Goal: Task Accomplishment & Management: Use online tool/utility

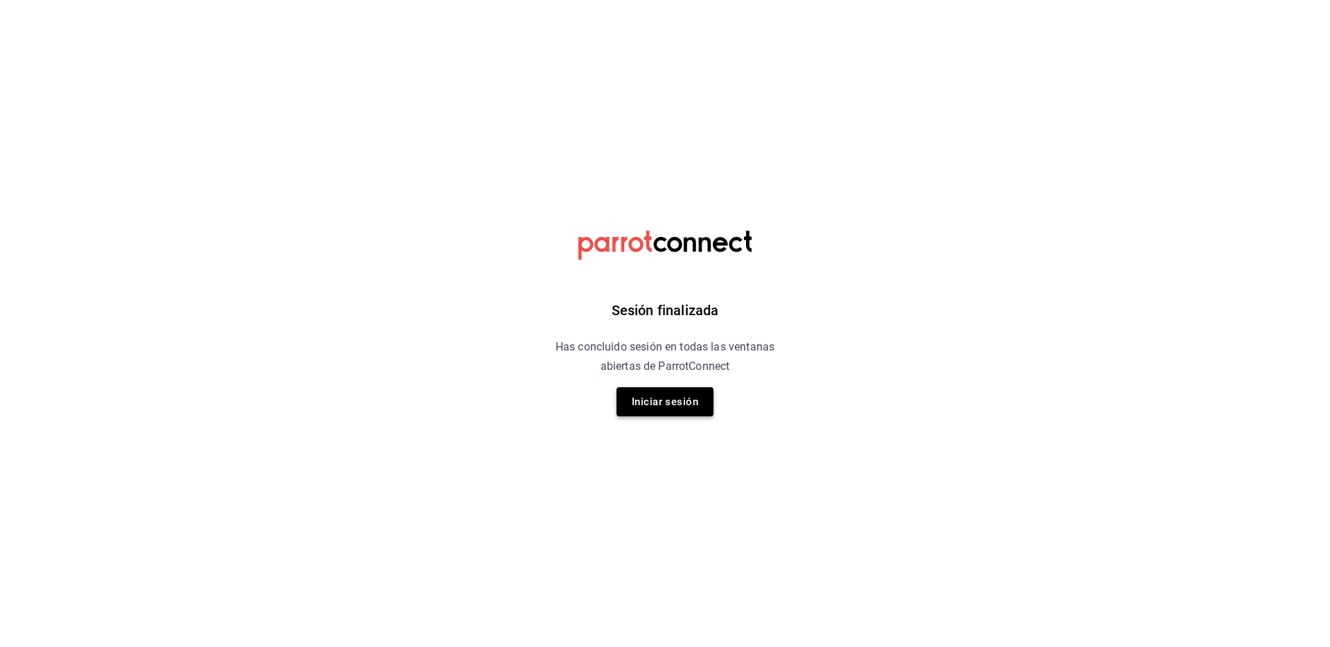
click at [687, 404] on button "Iniciar sesión" at bounding box center [664, 401] width 97 height 29
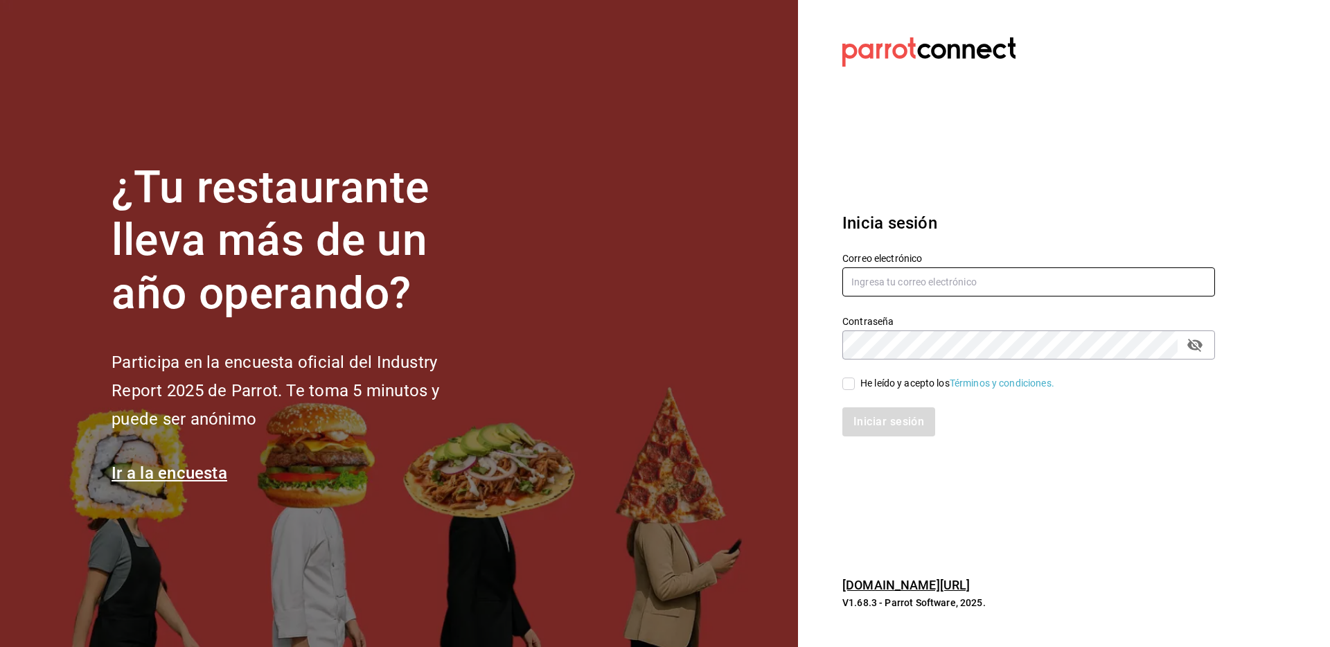
drag, startPoint x: 921, startPoint y: 260, endPoint x: 907, endPoint y: 278, distance: 22.7
click at [919, 262] on label "Correo electrónico" at bounding box center [1028, 258] width 373 height 10
click at [904, 284] on input "text" at bounding box center [1028, 281] width 373 height 29
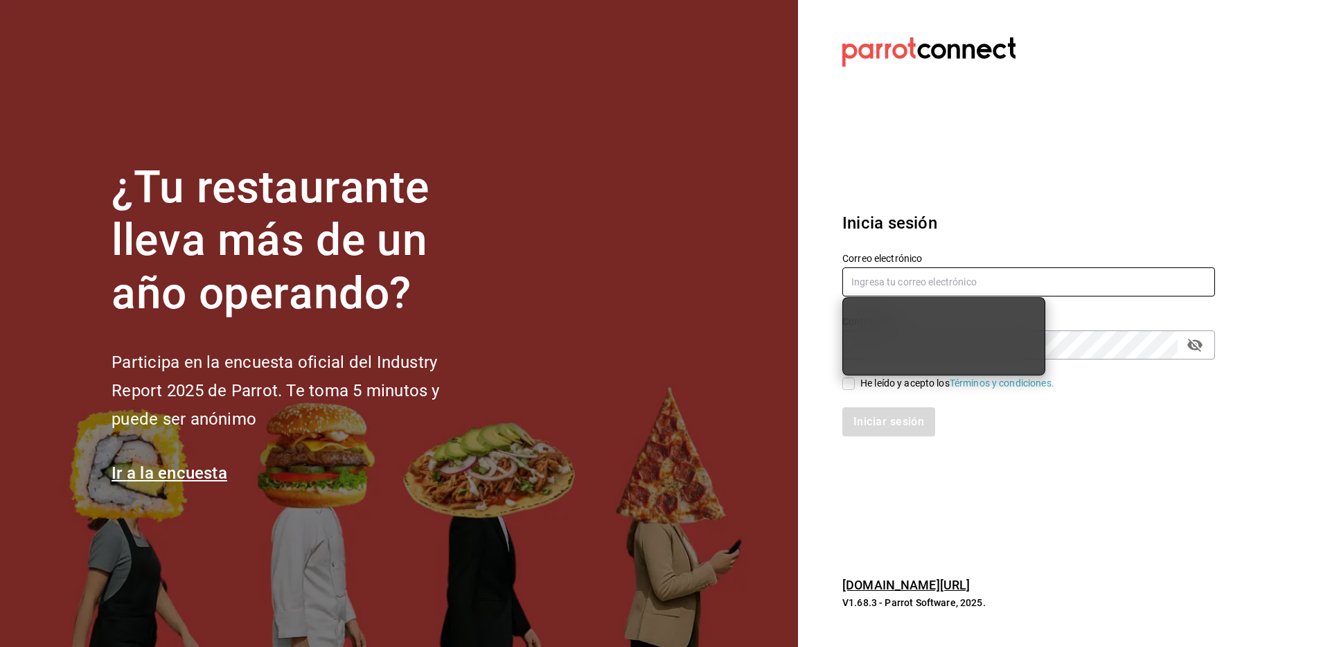
click at [904, 284] on input "text" at bounding box center [1028, 281] width 373 height 29
type input "julian@greenrhino.mx"
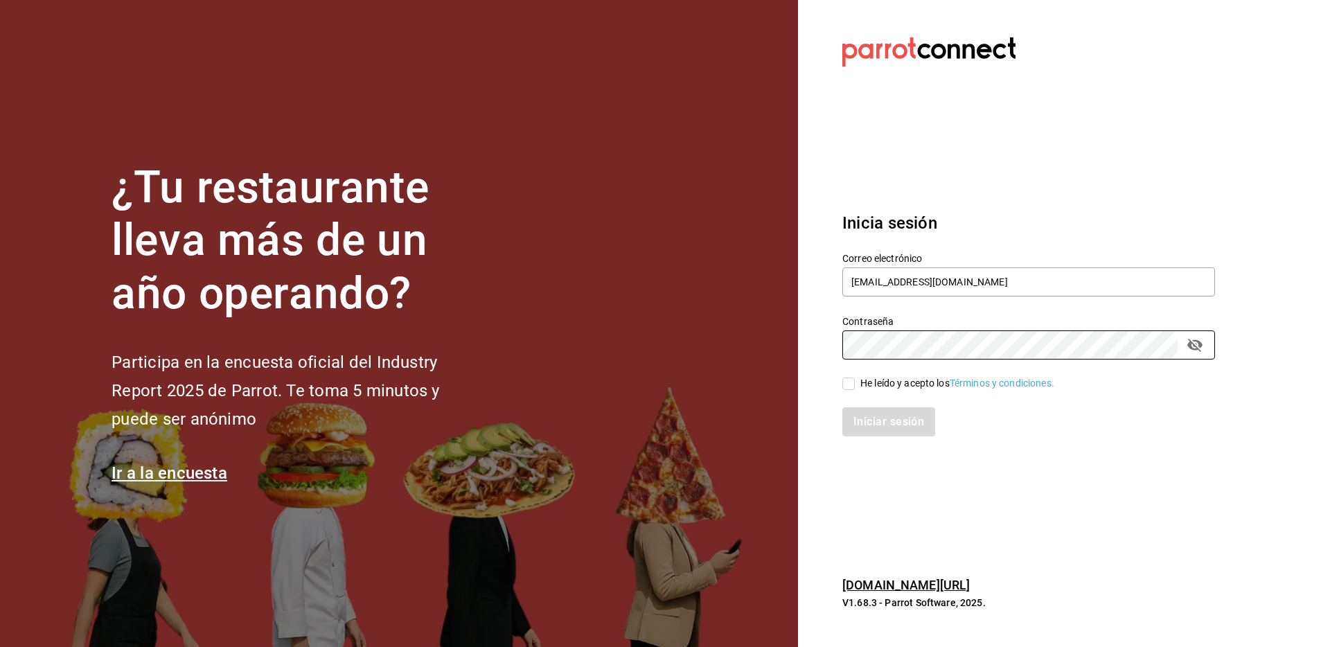
click at [846, 388] on input "He leído y acepto los Términos y condiciones." at bounding box center [848, 383] width 12 height 12
checkbox input "true"
click at [854, 422] on button "Iniciar sesión" at bounding box center [889, 421] width 94 height 29
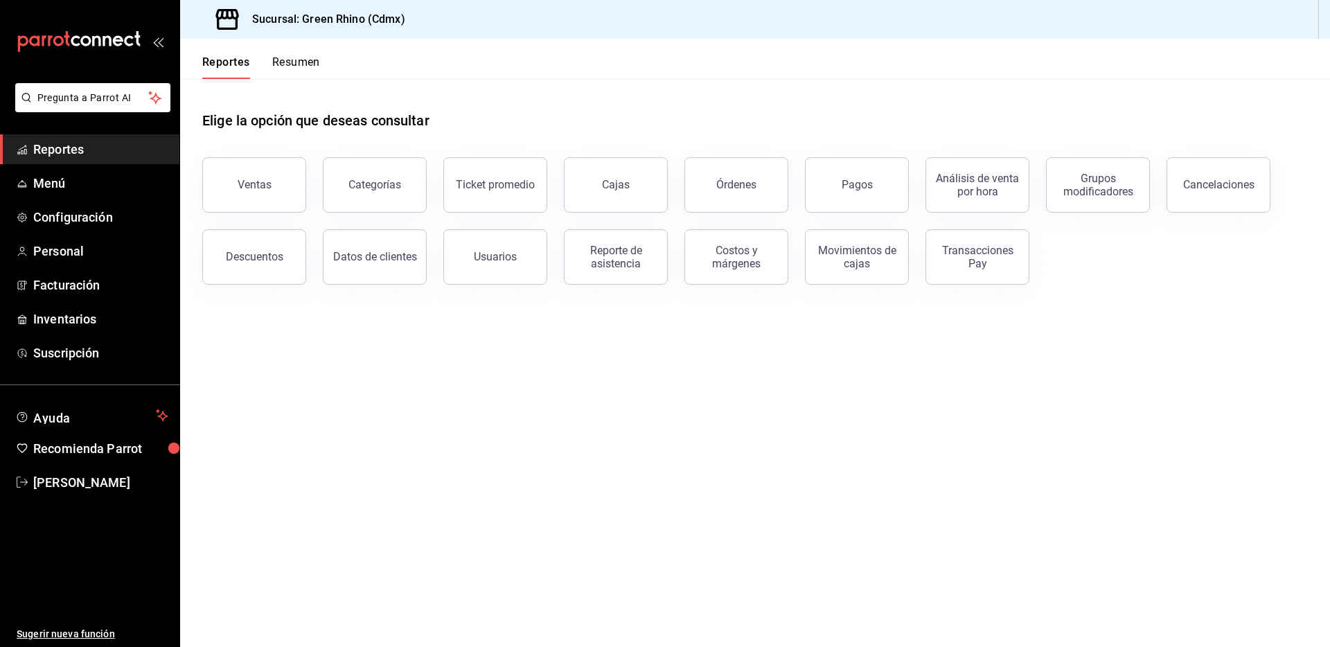
click at [269, 60] on div "Reportes Resumen" at bounding box center [261, 67] width 118 height 24
click at [275, 60] on button "Resumen" at bounding box center [296, 67] width 48 height 24
